Goal: Information Seeking & Learning: Learn about a topic

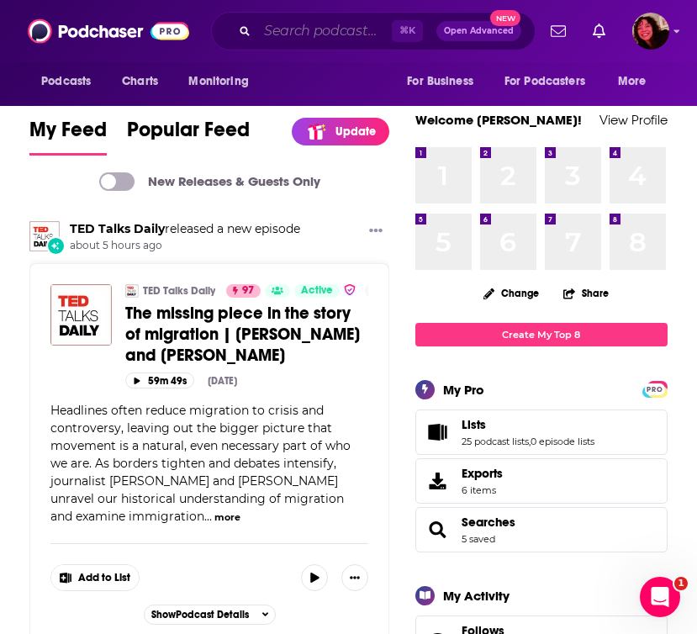
click at [322, 20] on input "Search podcasts, credits, & more..." at bounding box center [324, 31] width 135 height 27
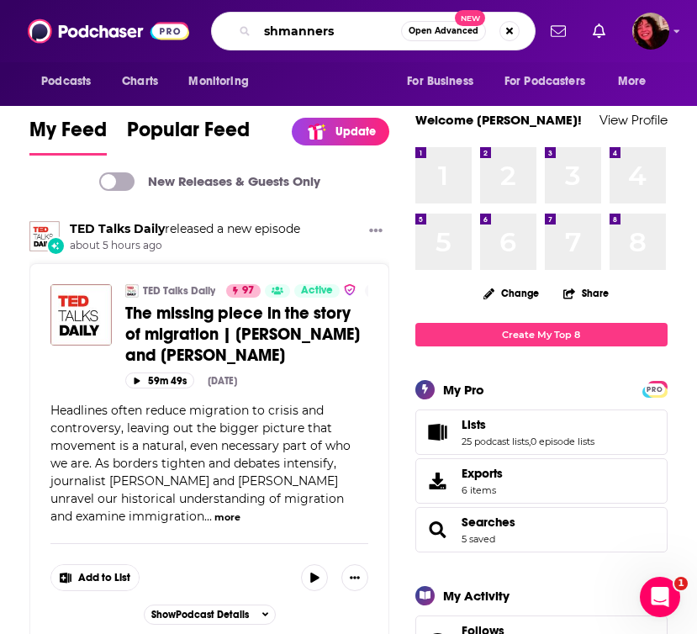
type input "shmanners"
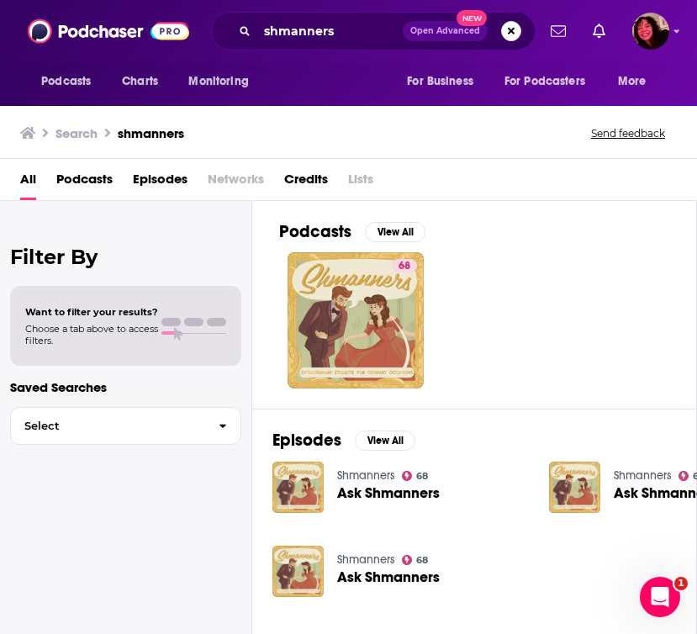
drag, startPoint x: 694, startPoint y: 170, endPoint x: 655, endPoint y: 169, distance: 39.6
click at [539, 169] on div "All Podcasts Episodes Networks Credits Lists" at bounding box center [348, 180] width 697 height 42
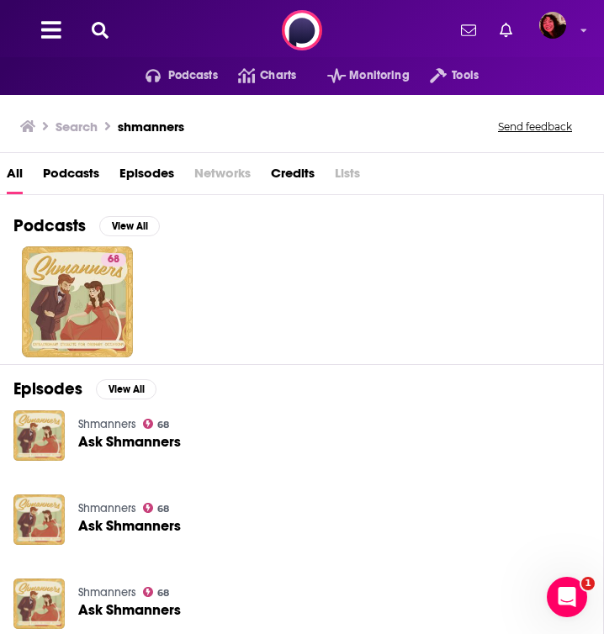
click at [103, 29] on icon at bounding box center [100, 30] width 17 height 17
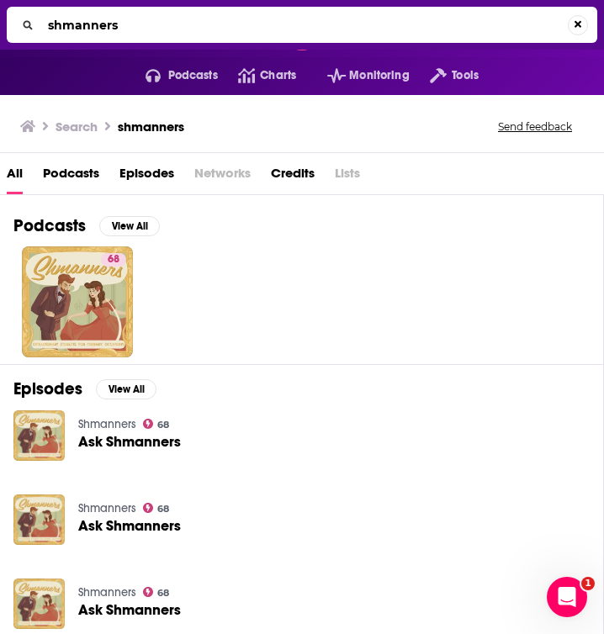
click at [103, 29] on input "shmanners" at bounding box center [304, 25] width 527 height 27
type input "[PERSON_NAME]"
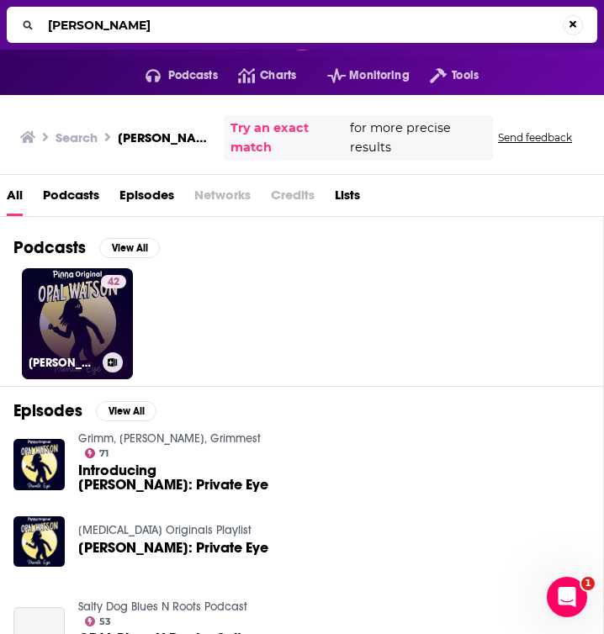
click at [72, 284] on link "42 [PERSON_NAME]: Private Eye" at bounding box center [77, 323] width 111 height 111
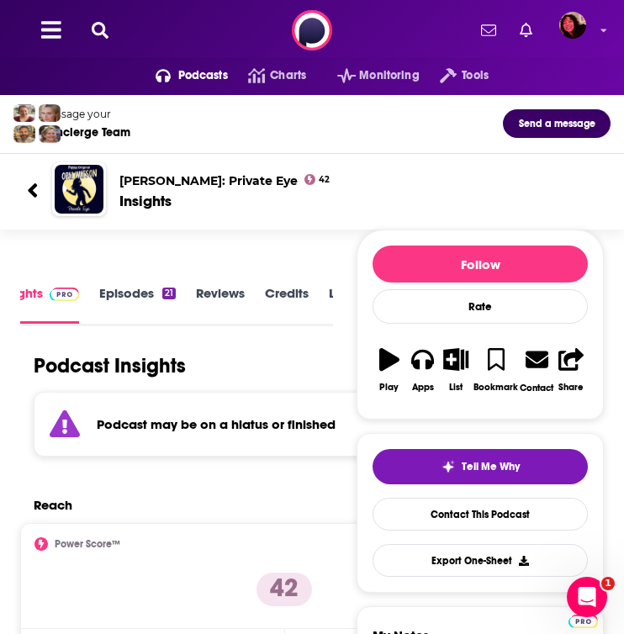
click at [101, 28] on icon at bounding box center [100, 30] width 17 height 17
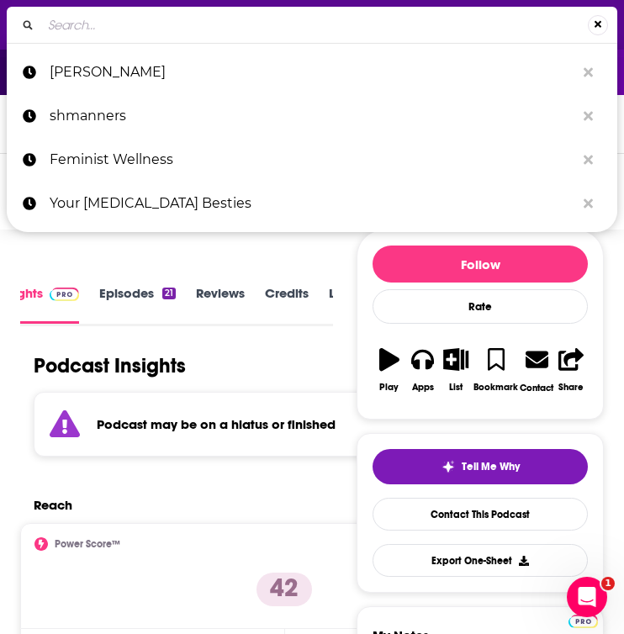
type input "so you want to be a..."
